Goal: Task Accomplishment & Management: Manage account settings

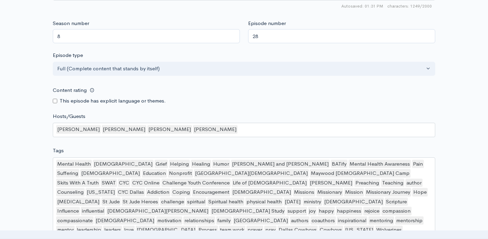
scroll to position [750, 0]
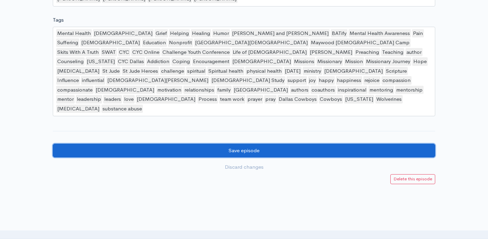
click at [255, 144] on input "Save episode" at bounding box center [244, 151] width 383 height 14
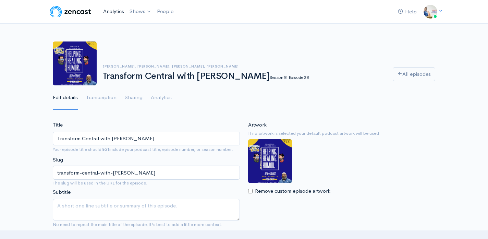
click at [119, 12] on link "Analytics" at bounding box center [113, 11] width 26 height 15
